Goal: Task Accomplishment & Management: Complete application form

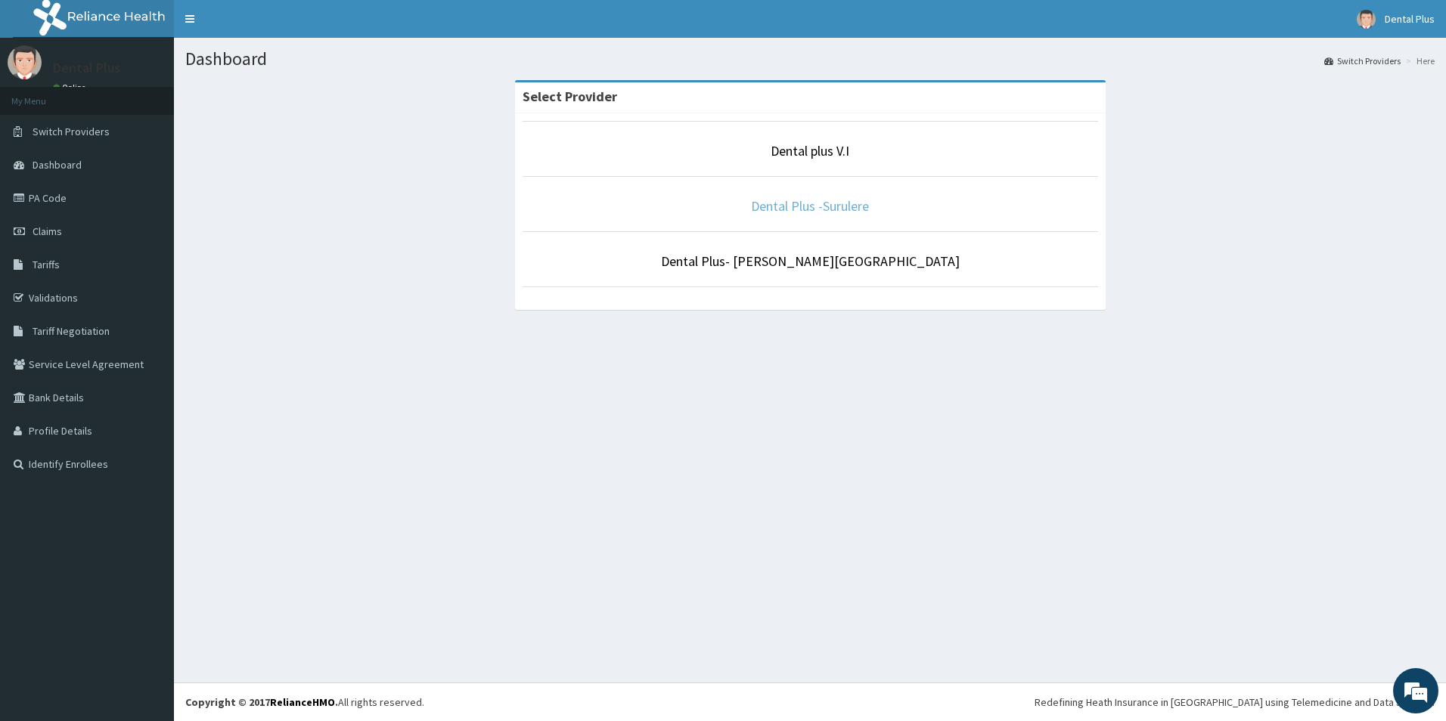
click at [835, 209] on link "Dental Plus -Surulere" at bounding box center [810, 205] width 118 height 17
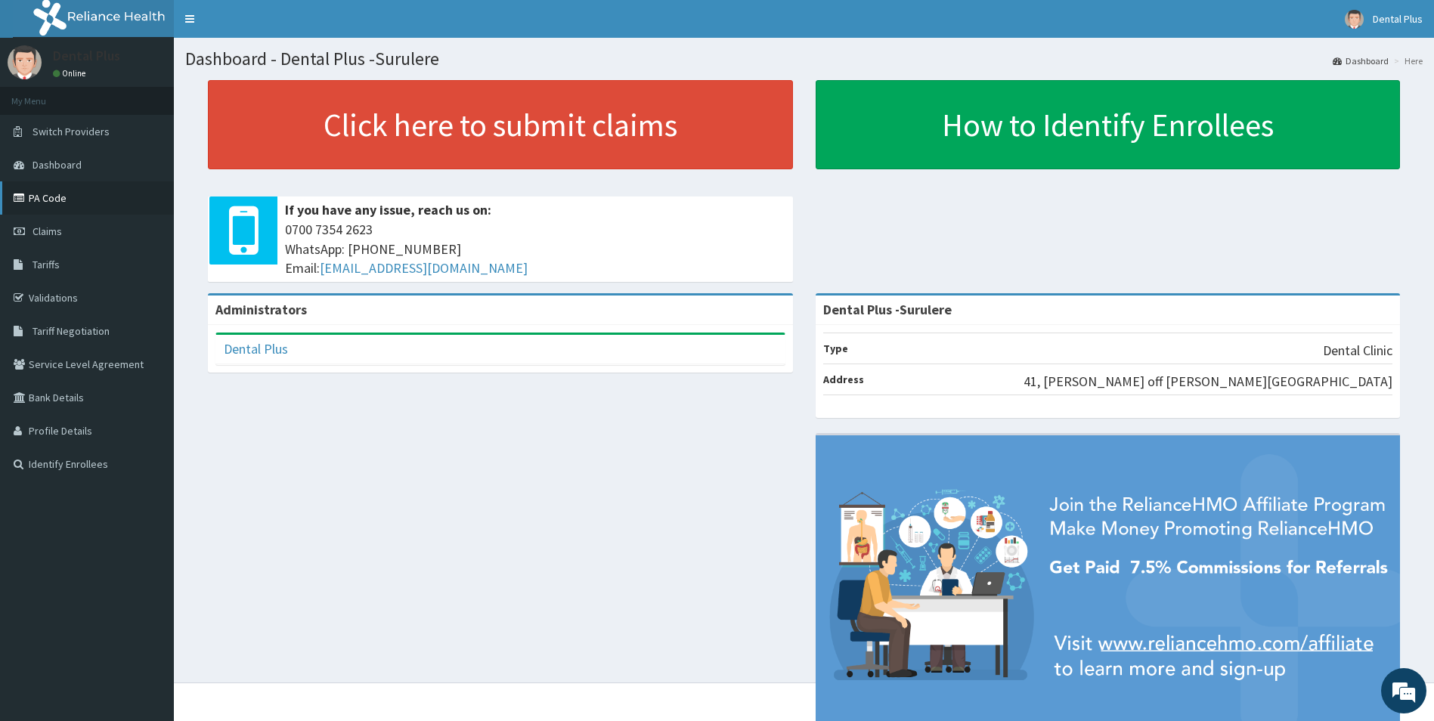
click at [89, 194] on link "PA Code" at bounding box center [87, 197] width 174 height 33
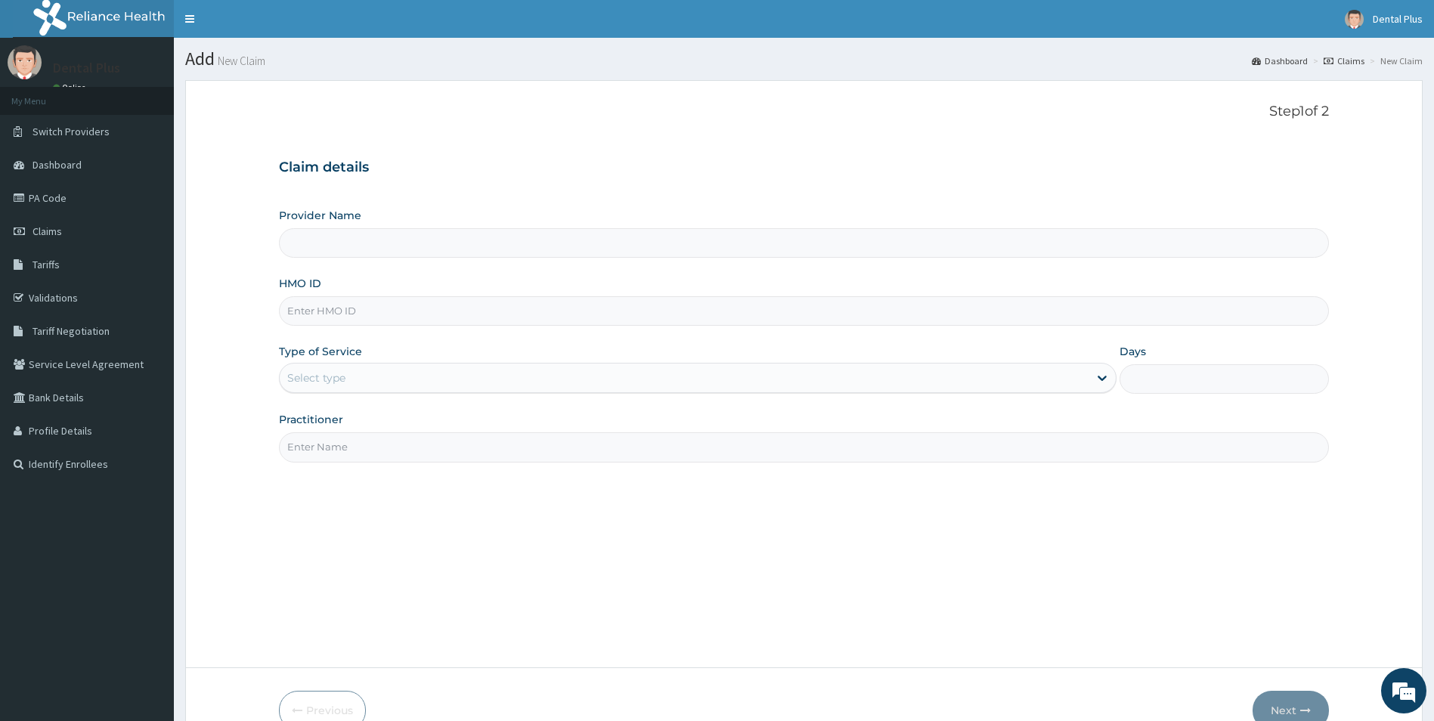
click at [393, 307] on input "HMO ID" at bounding box center [804, 310] width 1051 height 29
type input "a"
type input "Dental Plus -Surulere"
type input "AGO/10316/B"
click at [394, 380] on div "Select type" at bounding box center [685, 378] width 810 height 24
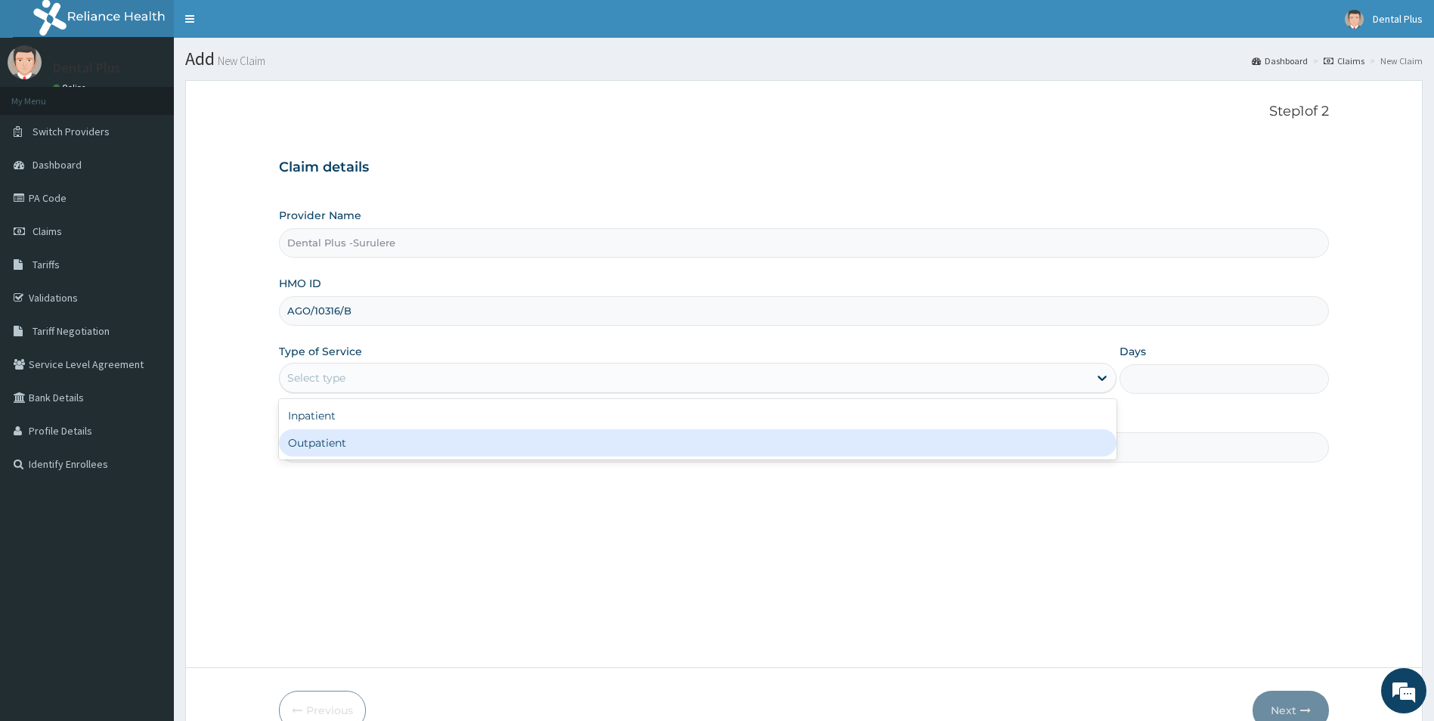
click at [362, 449] on div "Outpatient" at bounding box center [698, 442] width 839 height 27
type input "1"
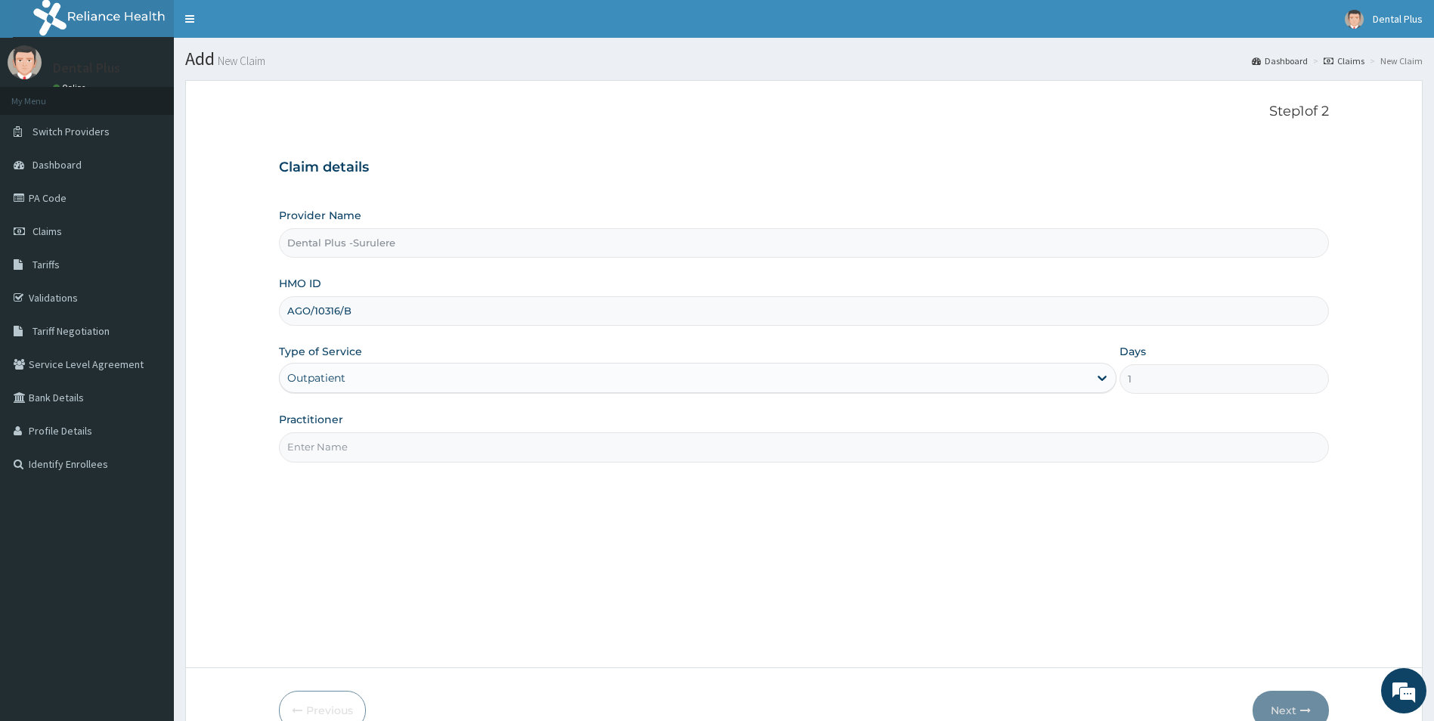
click at [370, 442] on input "Practitioner" at bounding box center [804, 447] width 1051 height 29
type input "DR MOYO"
click at [1283, 706] on button "Next" at bounding box center [1291, 710] width 76 height 39
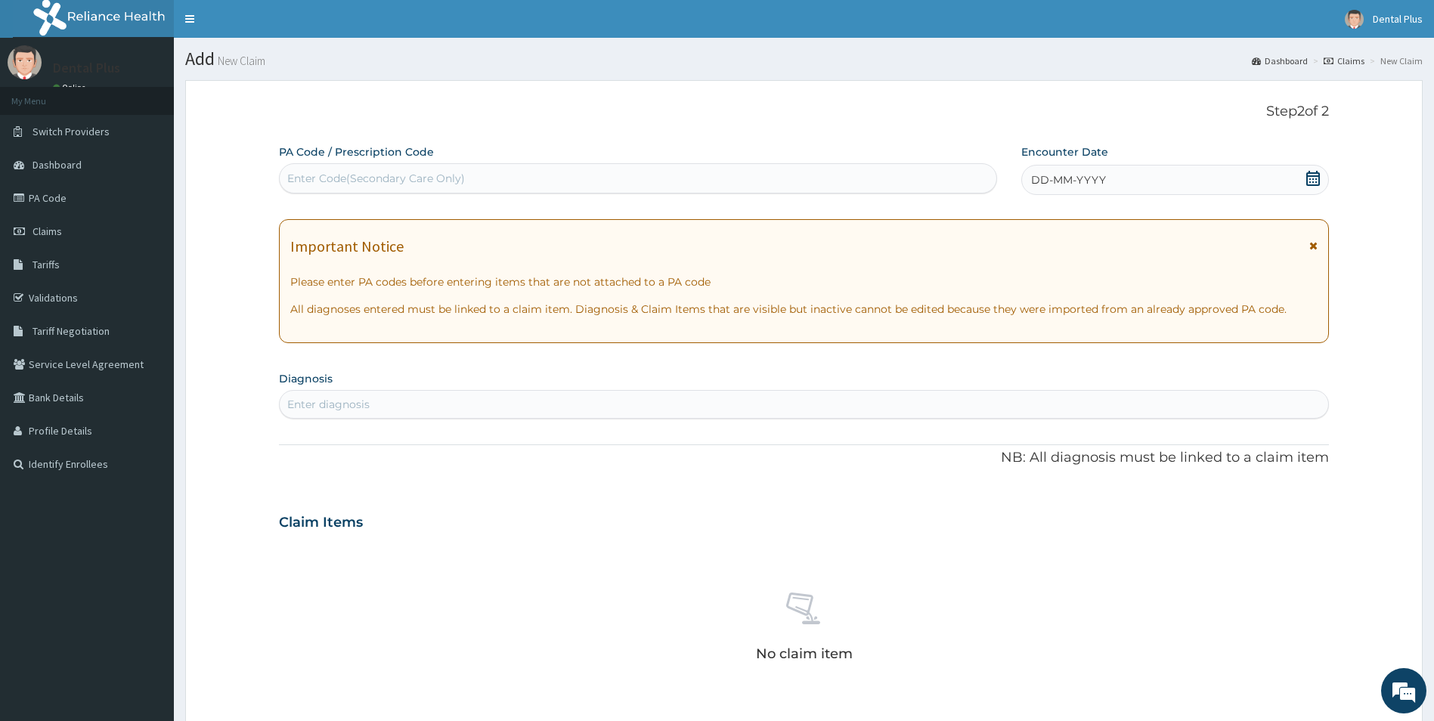
click at [603, 181] on div "Enter Code(Secondary Care Only)" at bounding box center [638, 178] width 717 height 24
paste input "PA/F7996D"
type input "PA/F7996D"
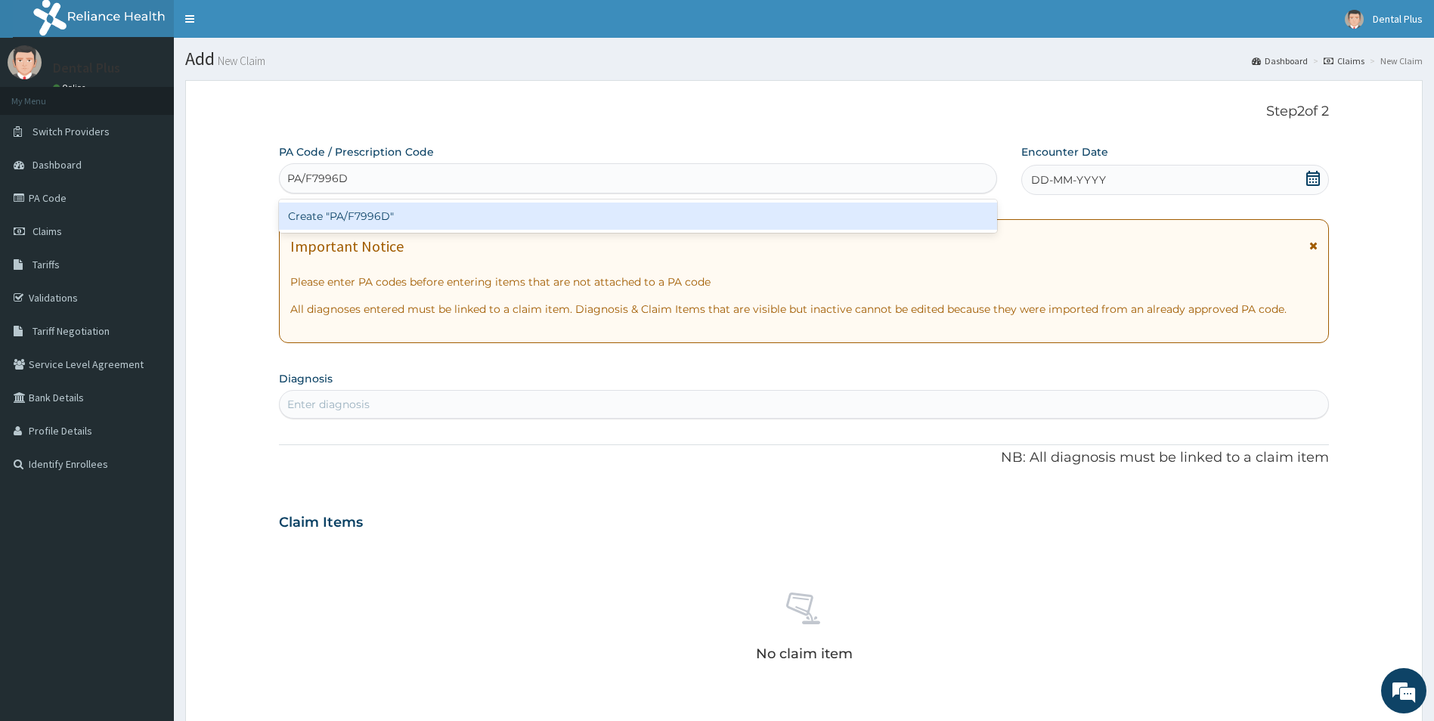
click at [599, 219] on div "Create "PA/F7996D"" at bounding box center [638, 216] width 718 height 27
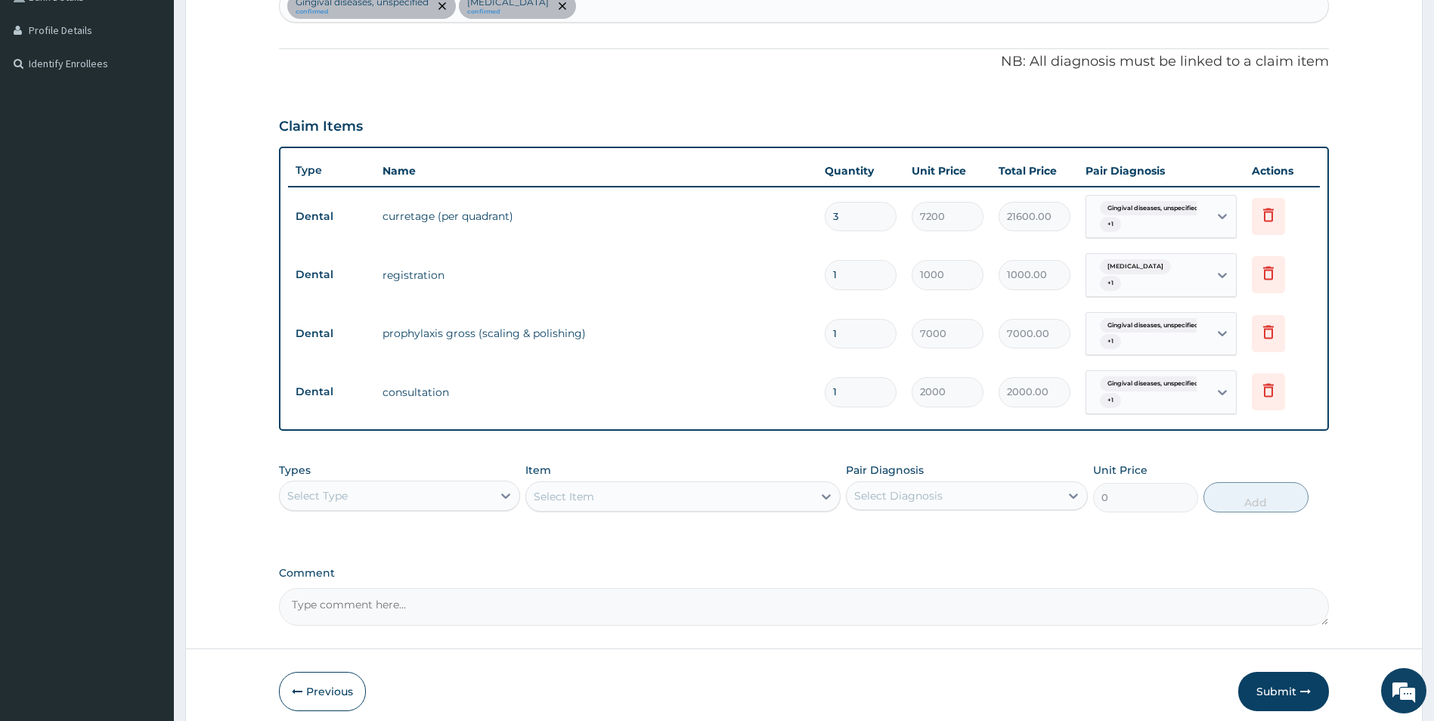
scroll to position [464, 0]
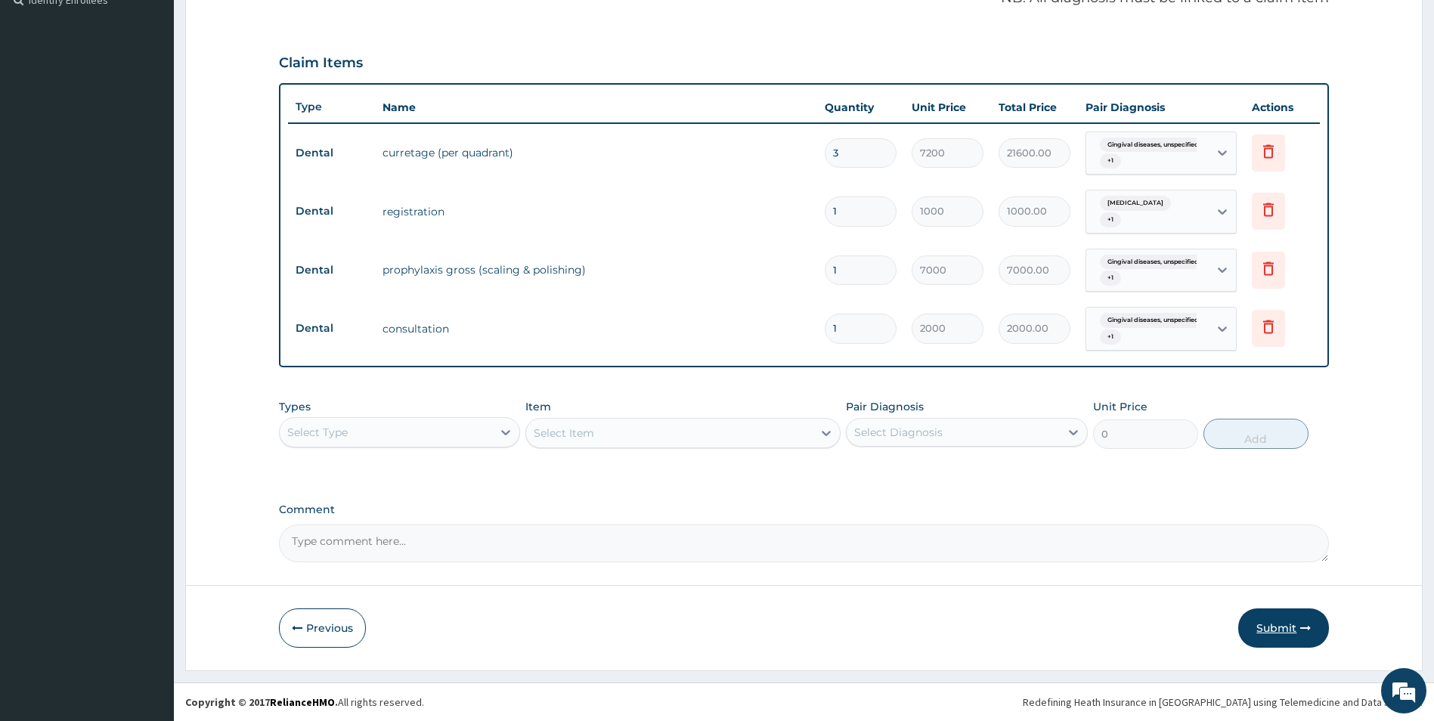
click at [1276, 627] on button "Submit" at bounding box center [1284, 628] width 91 height 39
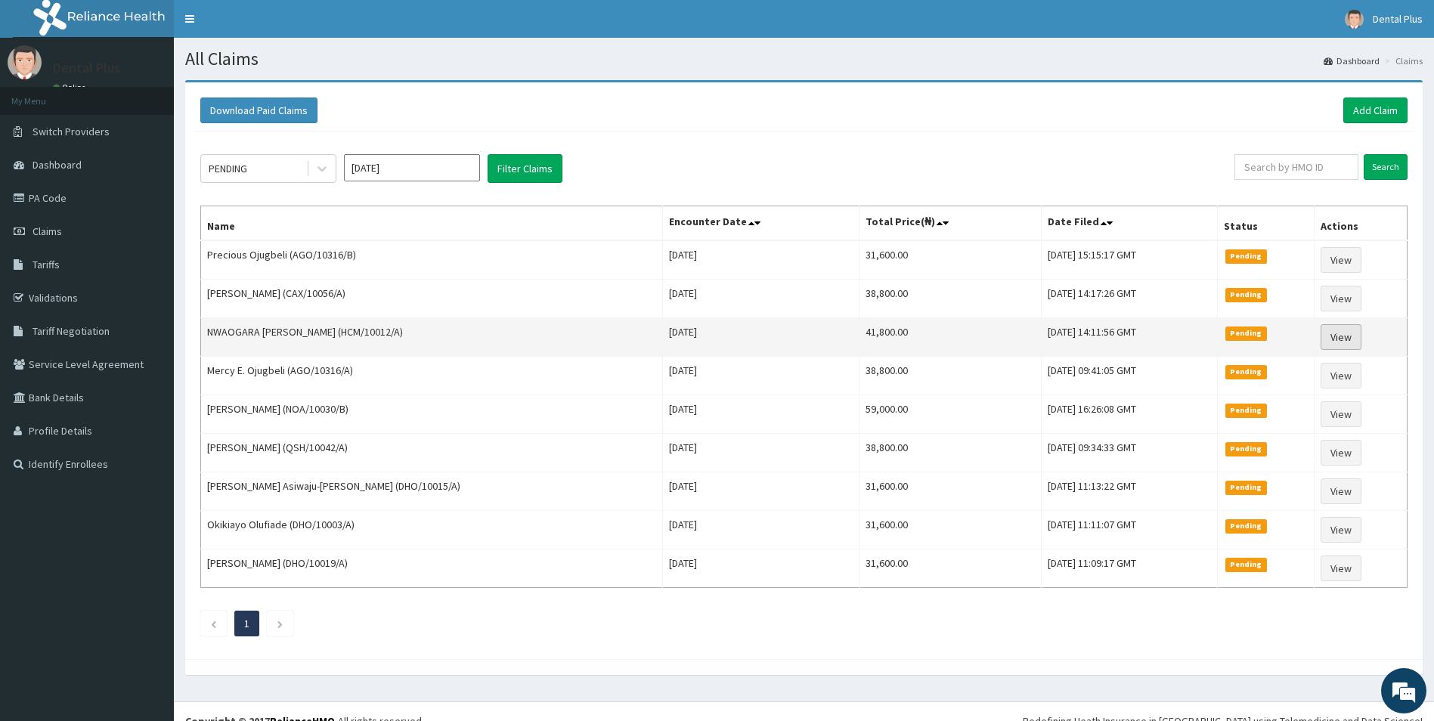
click at [1347, 333] on link "View" at bounding box center [1341, 337] width 41 height 26
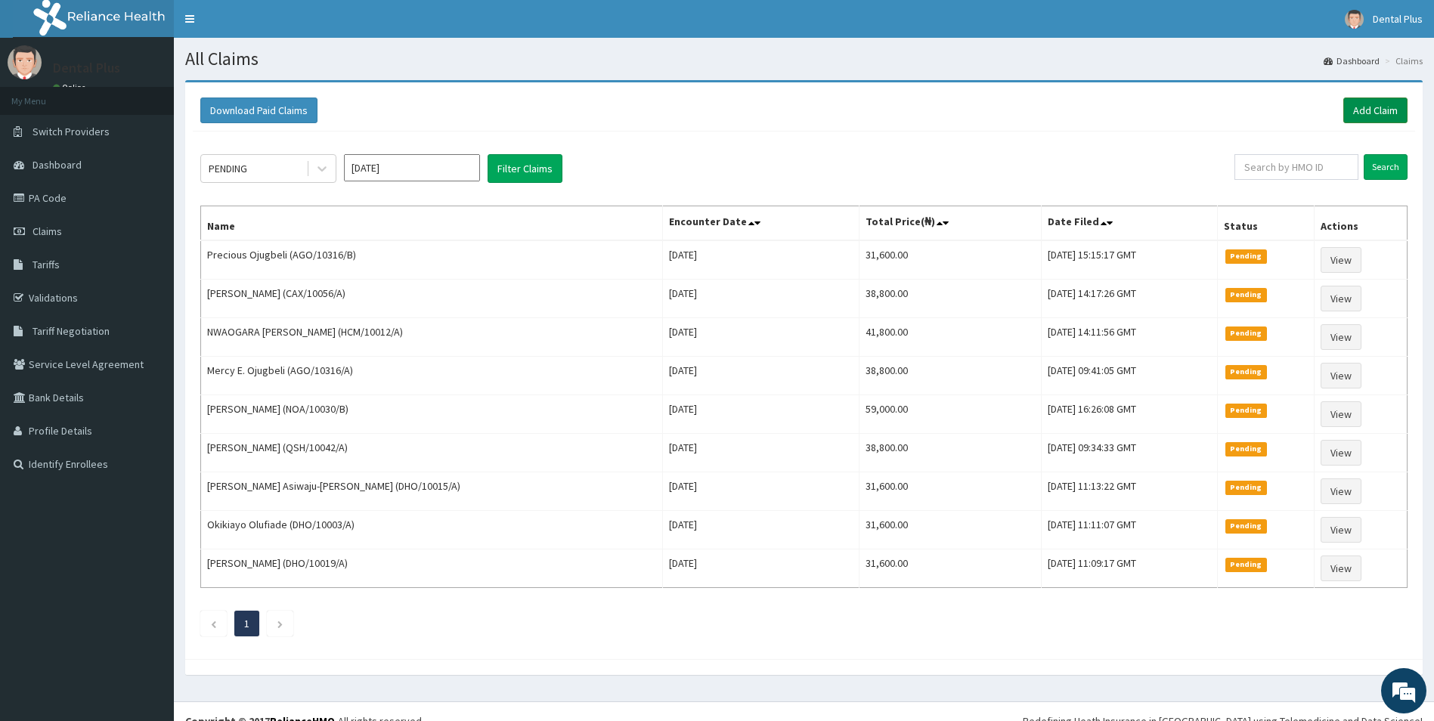
click at [1363, 115] on link "Add Claim" at bounding box center [1376, 111] width 64 height 26
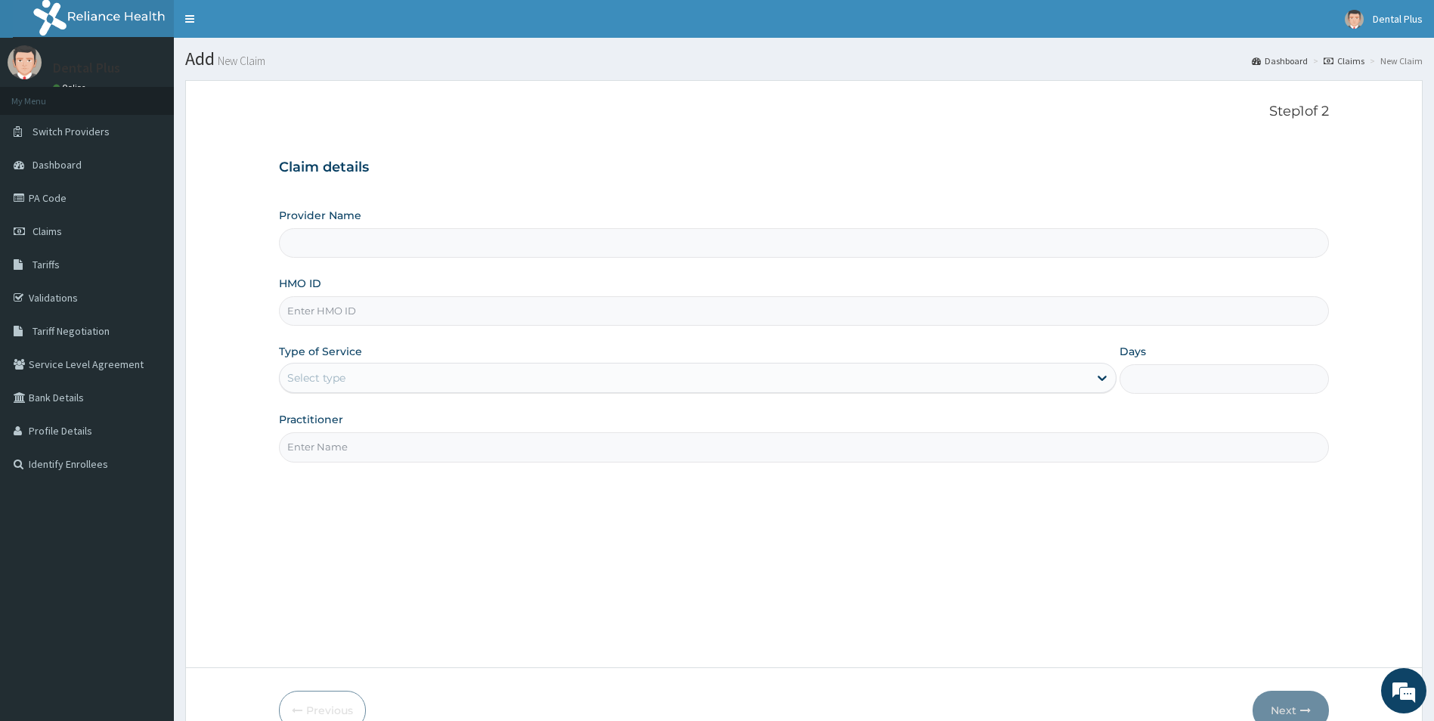
type input "Dental Plus -Surulere"
click at [505, 300] on input "HMO ID" at bounding box center [804, 310] width 1051 height 29
type input "AGO/10316/C"
click at [450, 366] on div "Select type" at bounding box center [685, 378] width 810 height 24
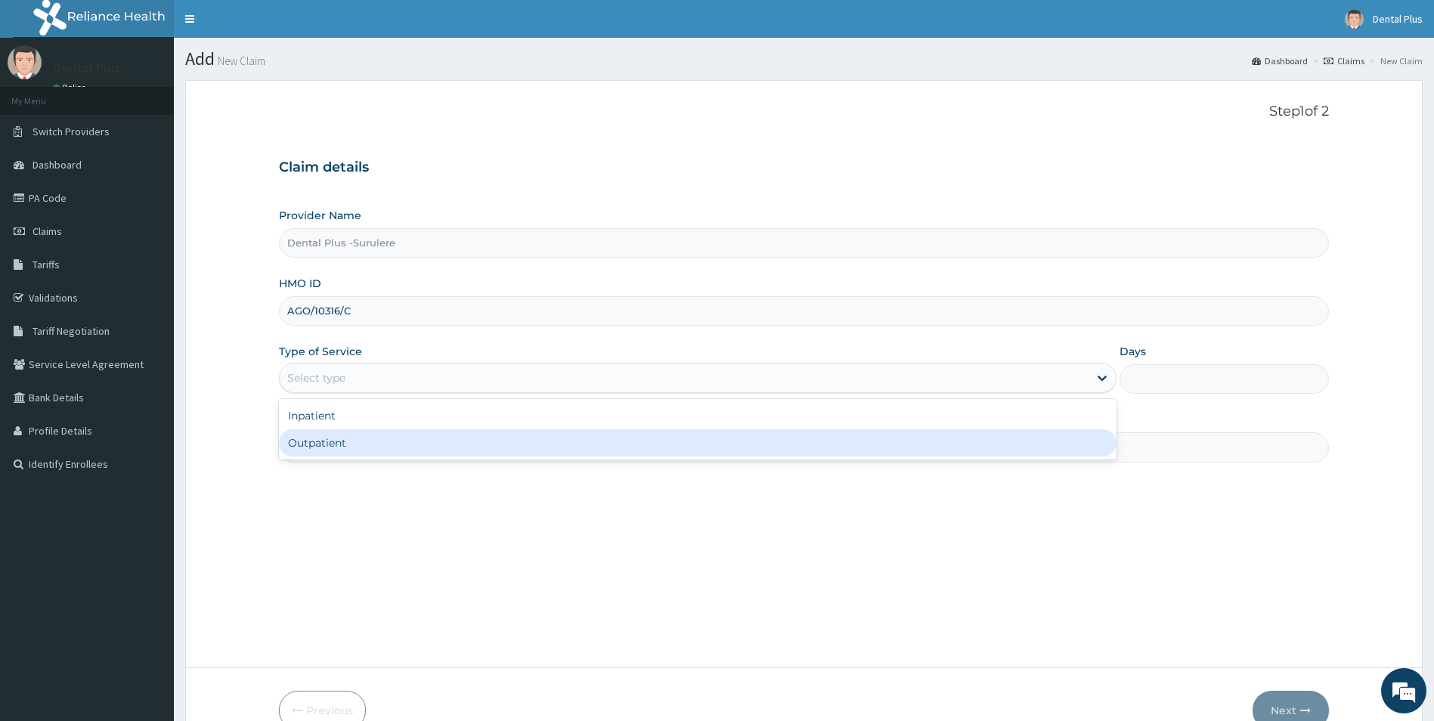
click at [420, 444] on div "Outpatient" at bounding box center [698, 442] width 839 height 27
type input "1"
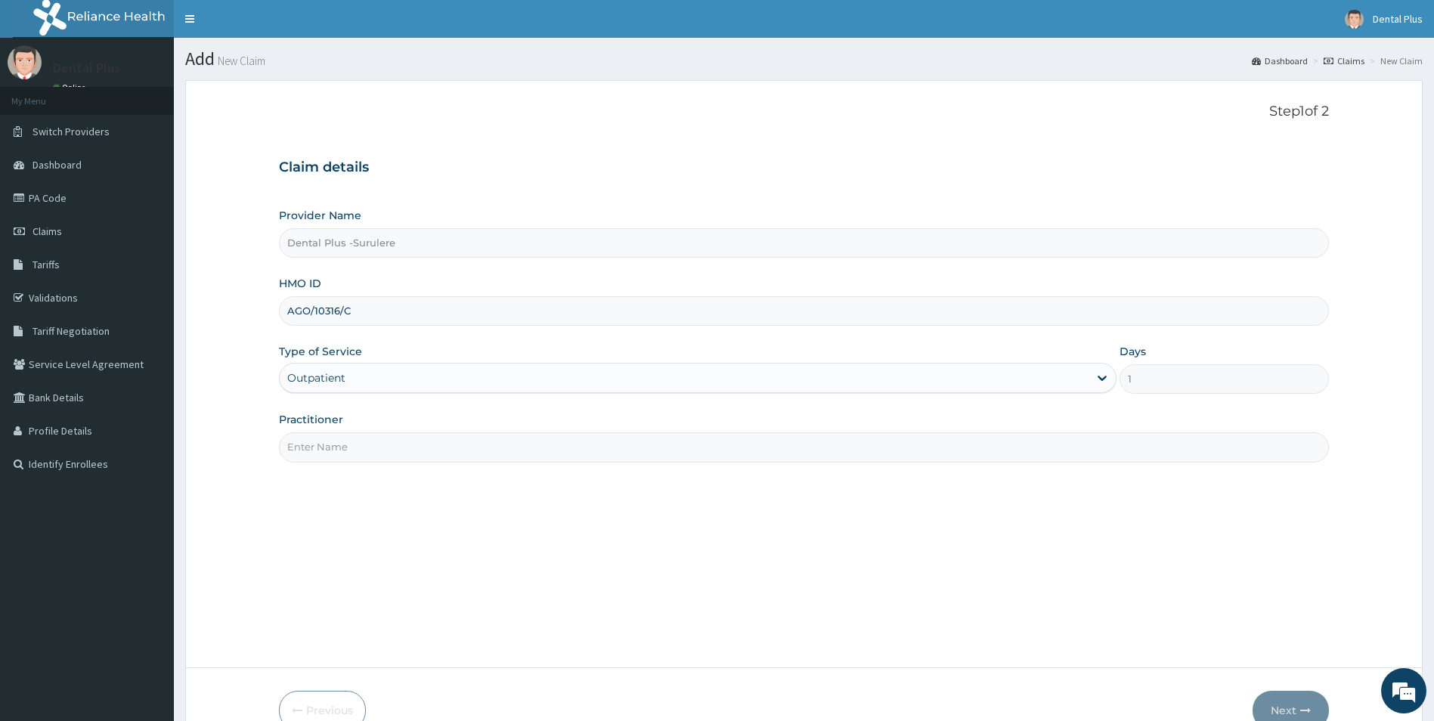
click at [420, 445] on input "Practitioner" at bounding box center [804, 447] width 1051 height 29
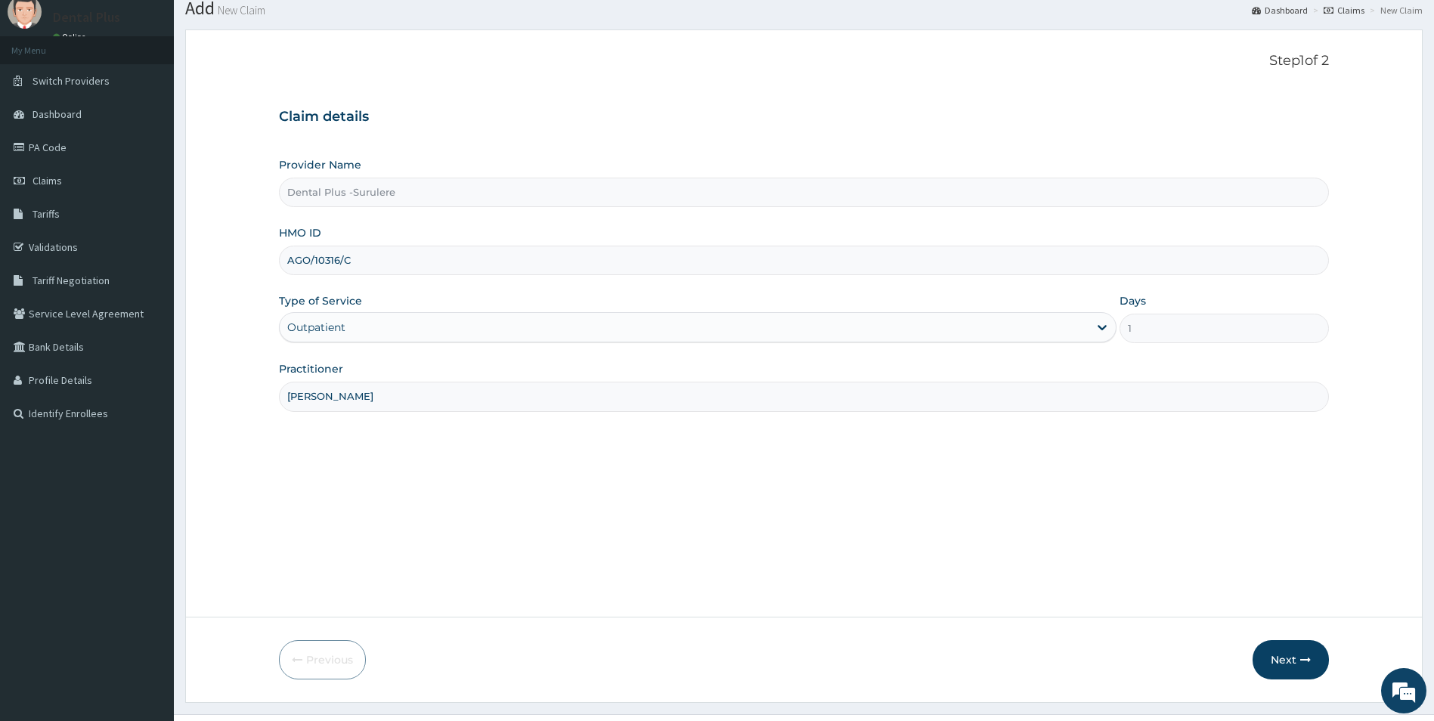
scroll to position [76, 0]
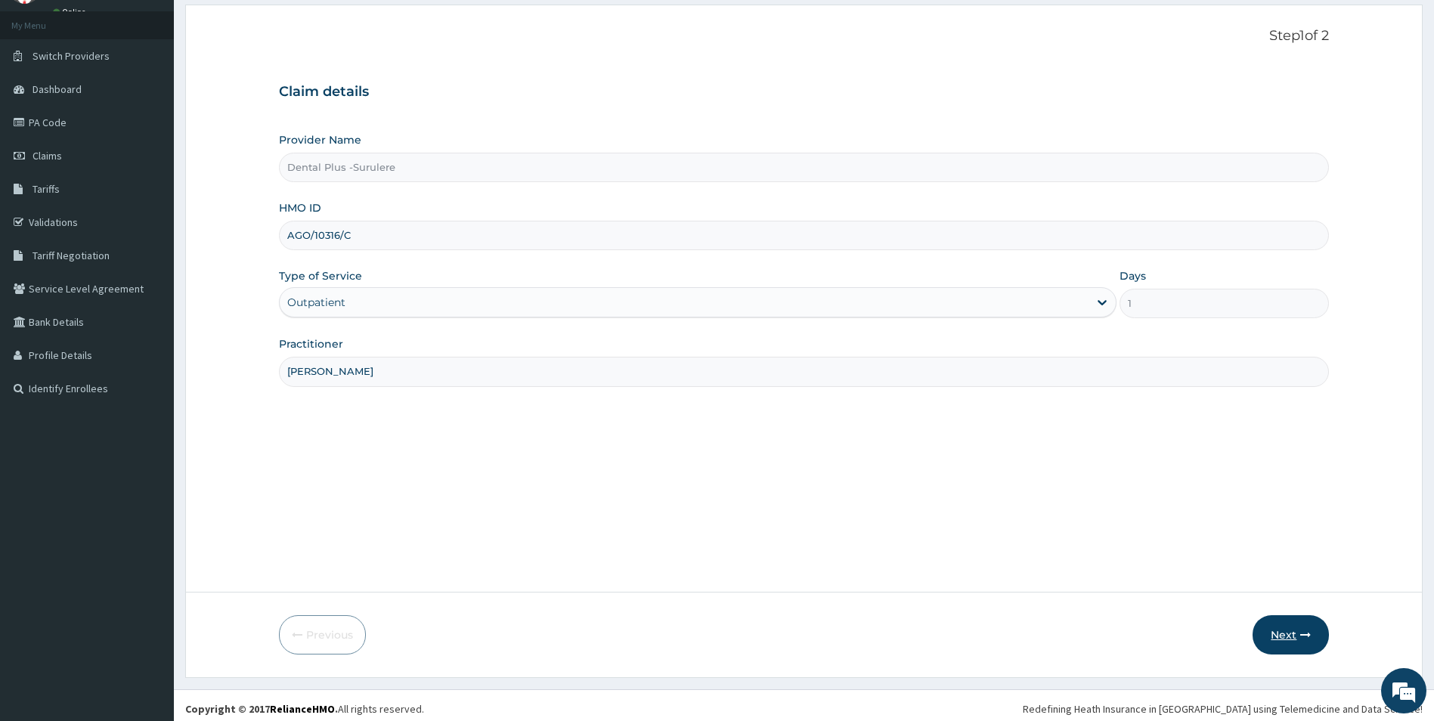
type input "DR MOYO"
click at [1282, 640] on button "Next" at bounding box center [1291, 635] width 76 height 39
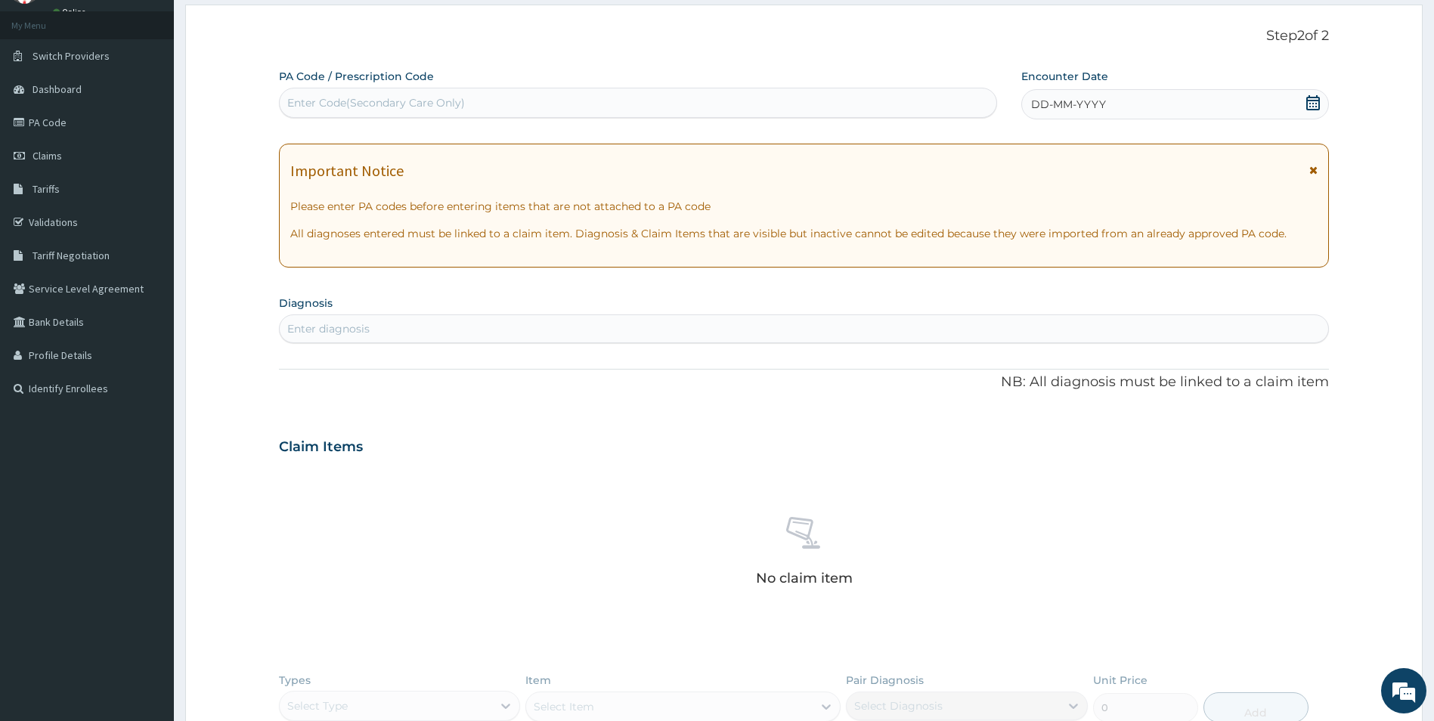
click at [380, 102] on div "Enter Code(Secondary Care Only)" at bounding box center [376, 102] width 178 height 15
paste input "PA/EE78B0"
type input "PA/EE78B0"
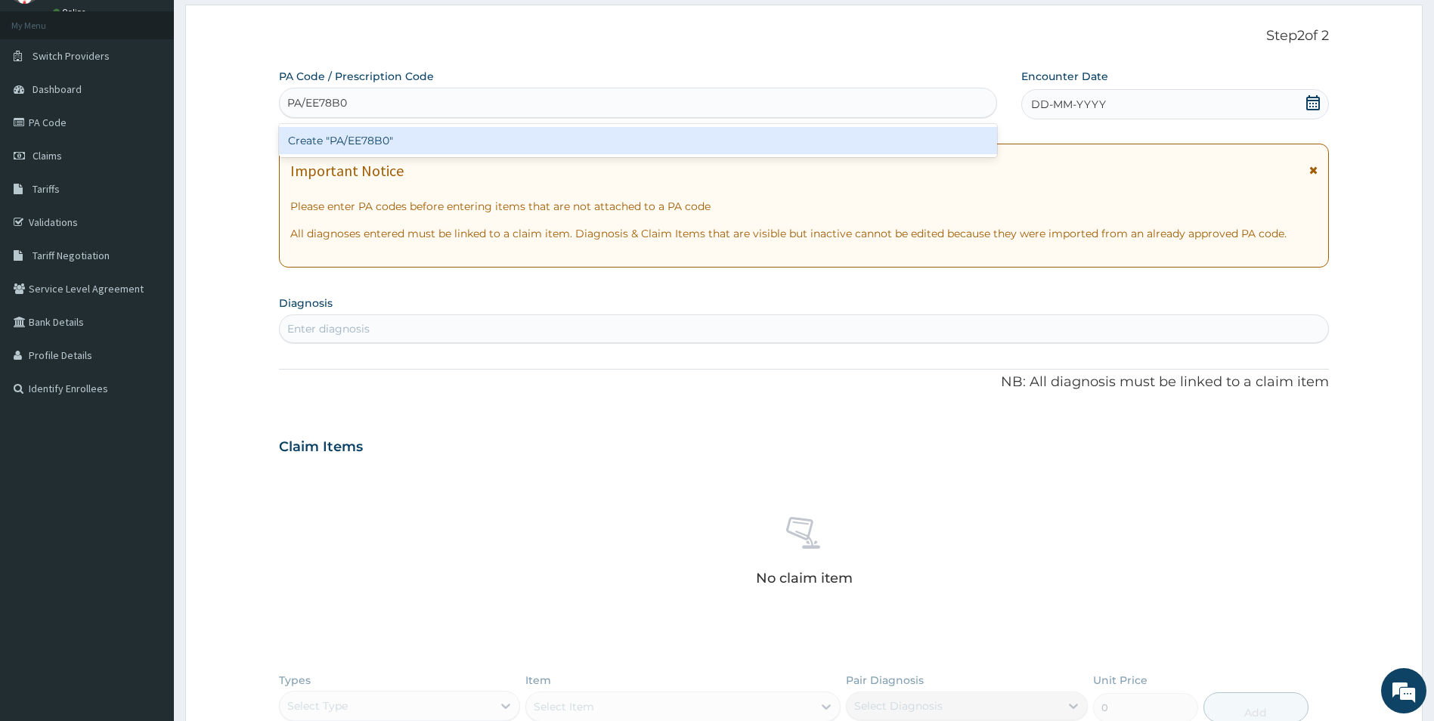
click at [377, 139] on div "Create "PA/EE78B0"" at bounding box center [638, 140] width 718 height 27
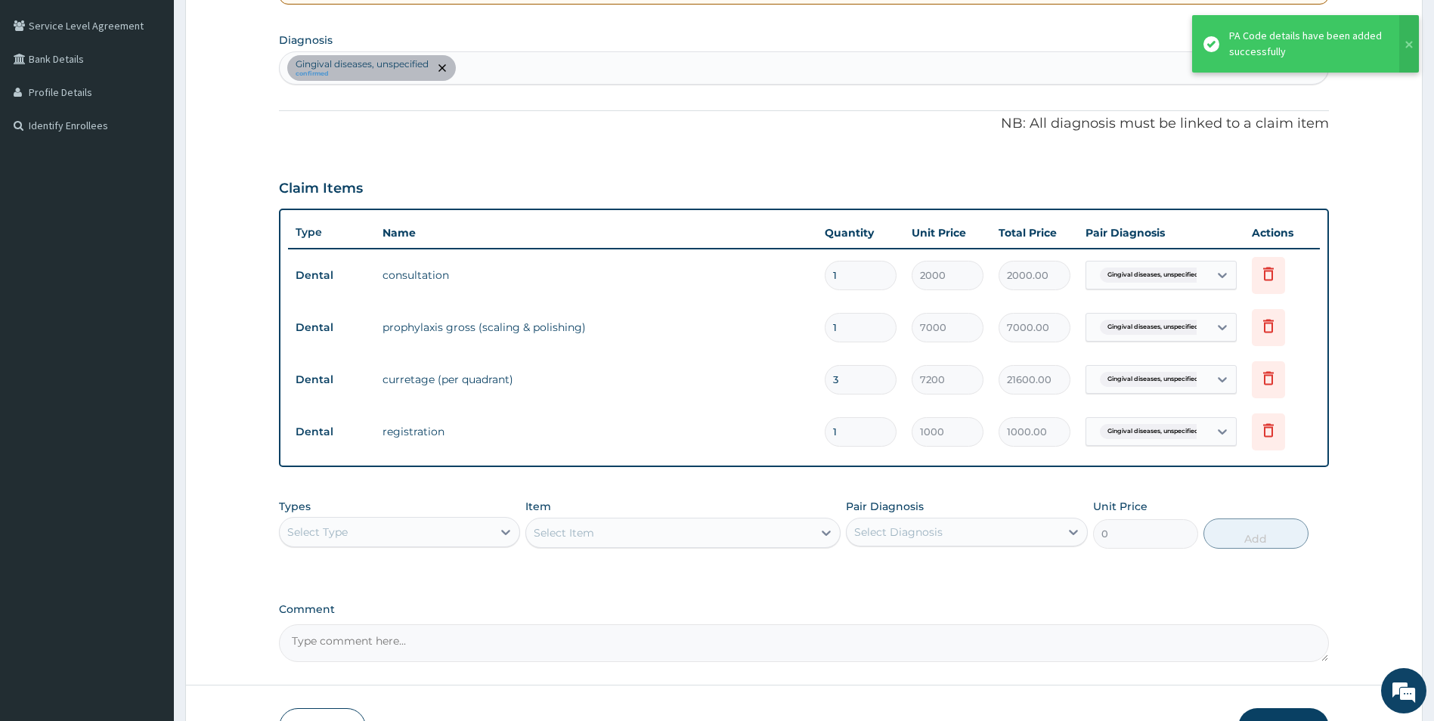
scroll to position [439, 0]
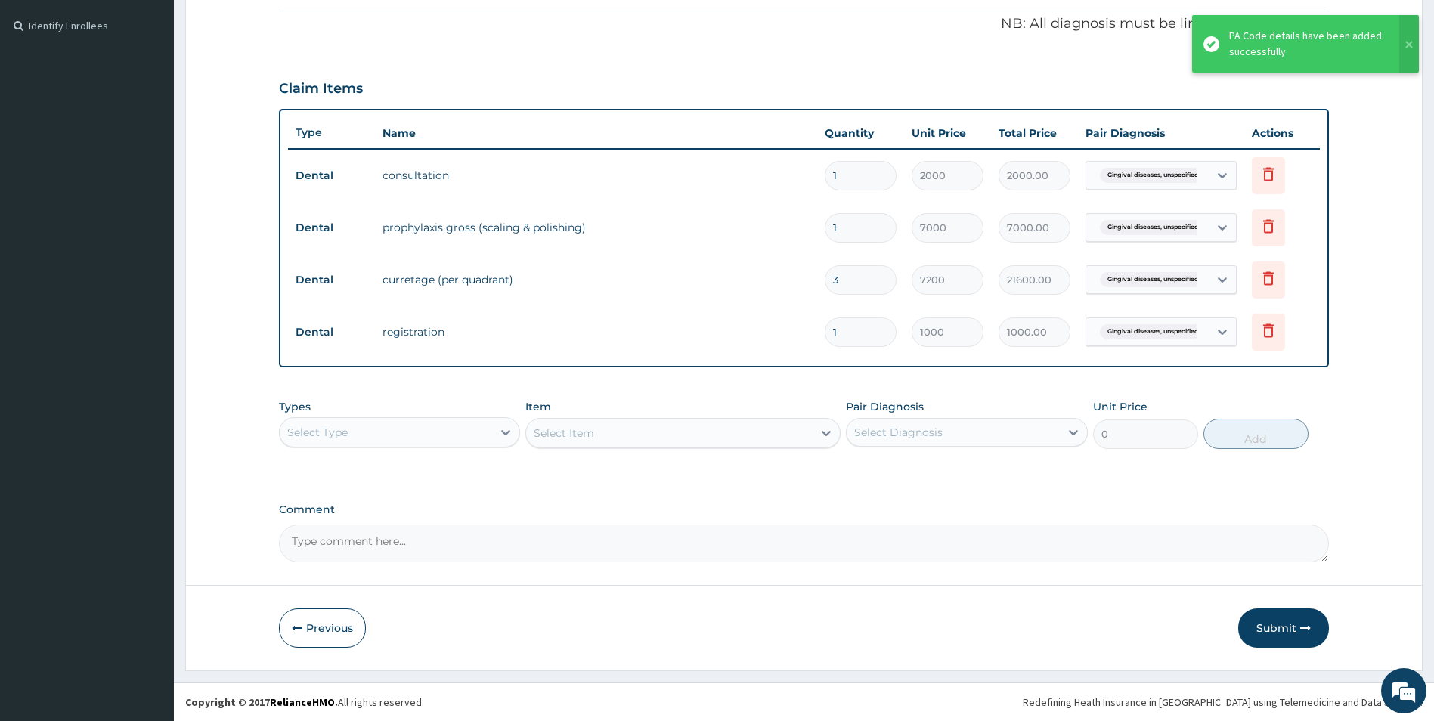
click at [1274, 631] on button "Submit" at bounding box center [1284, 628] width 91 height 39
